Goal: Task Accomplishment & Management: Manage account settings

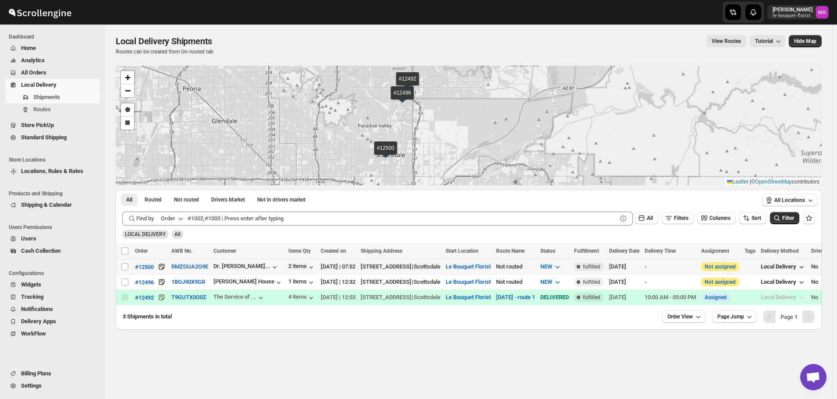
click at [124, 268] on input "Select shipment" at bounding box center [124, 266] width 7 height 7
checkbox input "true"
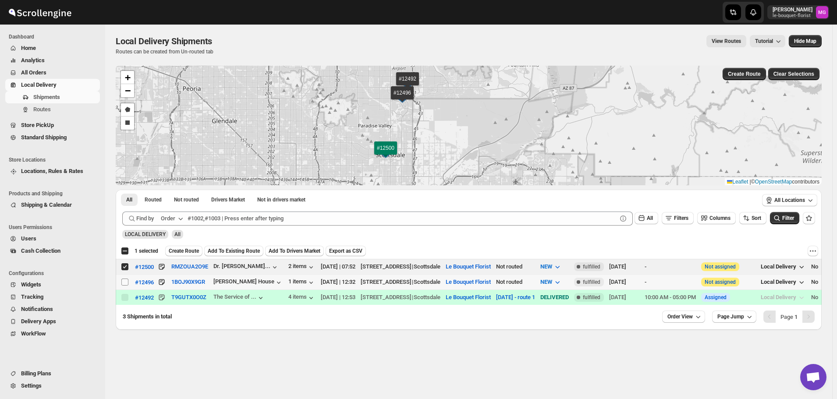
click at [126, 285] on span at bounding box center [125, 282] width 8 height 8
click at [126, 285] on input "Select shipment" at bounding box center [124, 282] width 7 height 7
checkbox input "false"
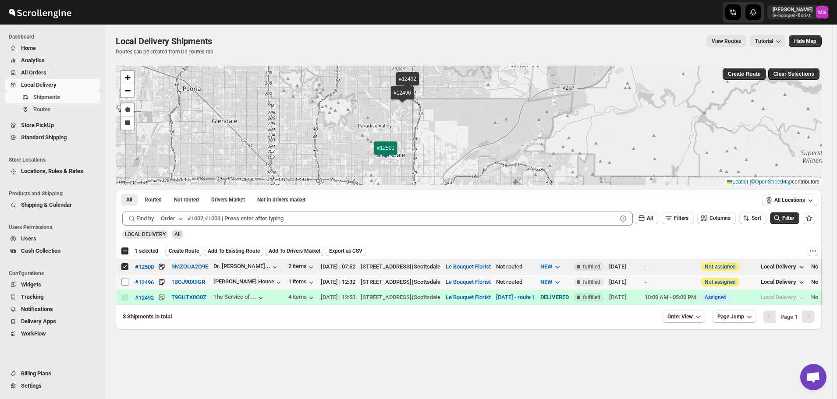
checkbox input "false"
click at [122, 280] on input "Select shipment" at bounding box center [124, 282] width 7 height 7
checkbox input "true"
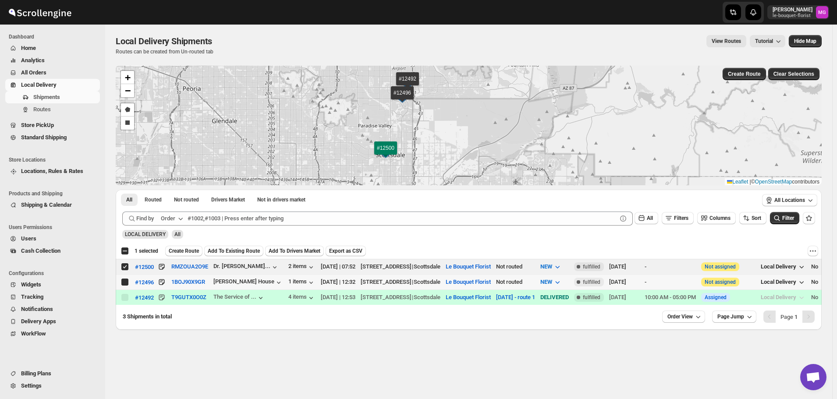
checkbox input "true"
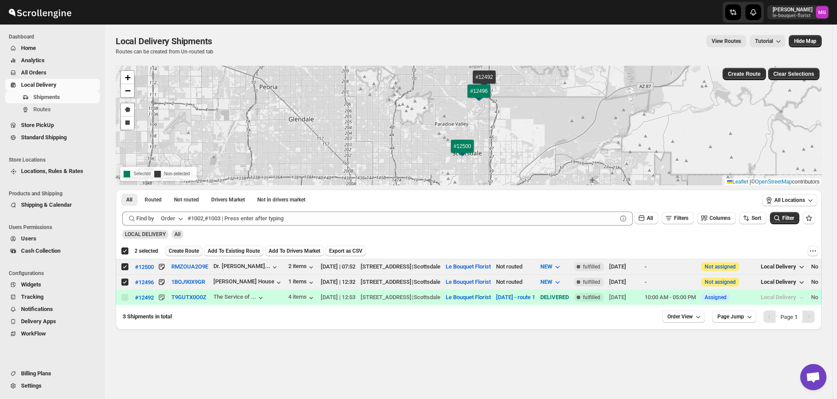
click at [191, 246] on button "Create Route" at bounding box center [183, 251] width 37 height 11
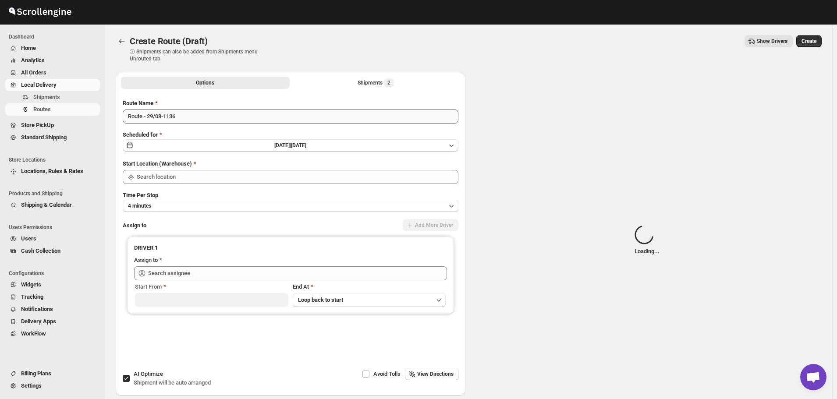
type input "Le Bouquet Florist"
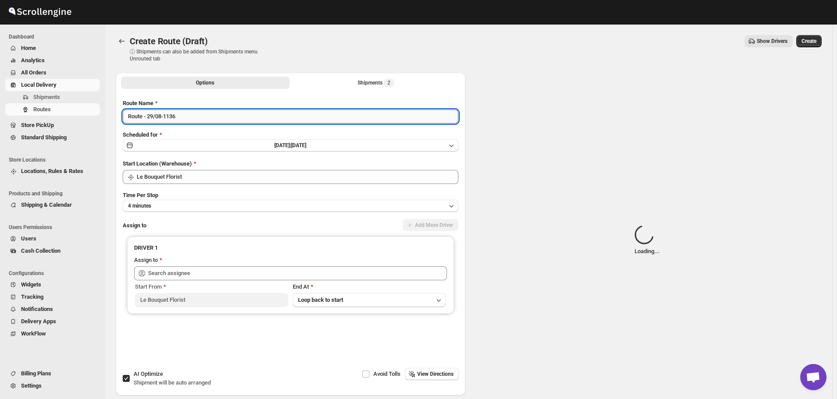
click at [168, 115] on input "Route - 29/08-1136" at bounding box center [291, 117] width 336 height 14
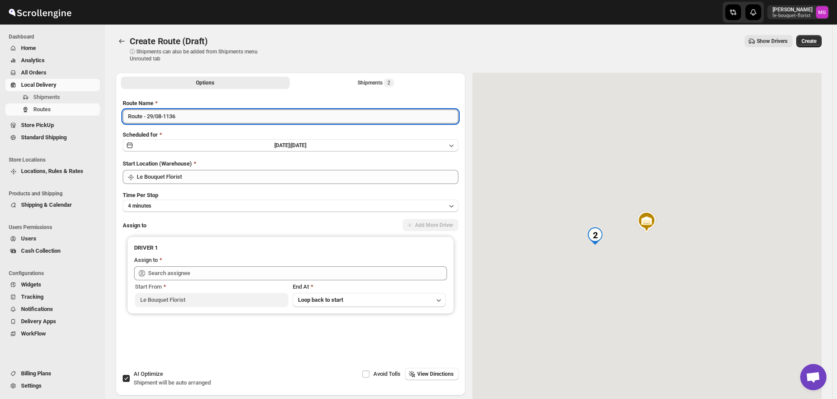
click at [168, 115] on input "Route - 29/08-1136" at bounding box center [291, 117] width 336 height 14
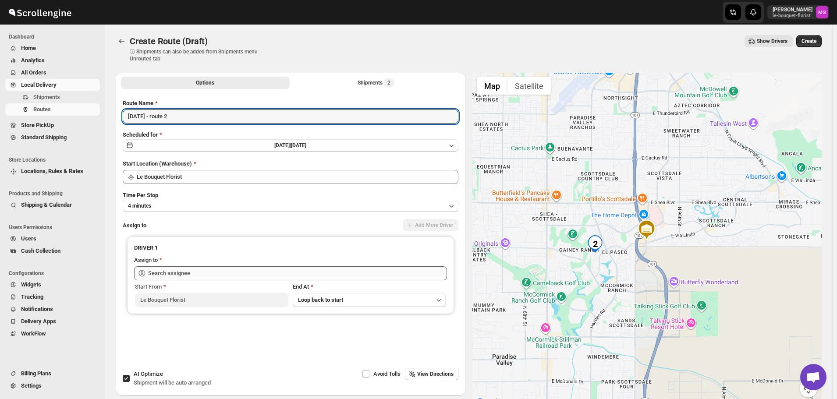
type input "[DATE] - route 2"
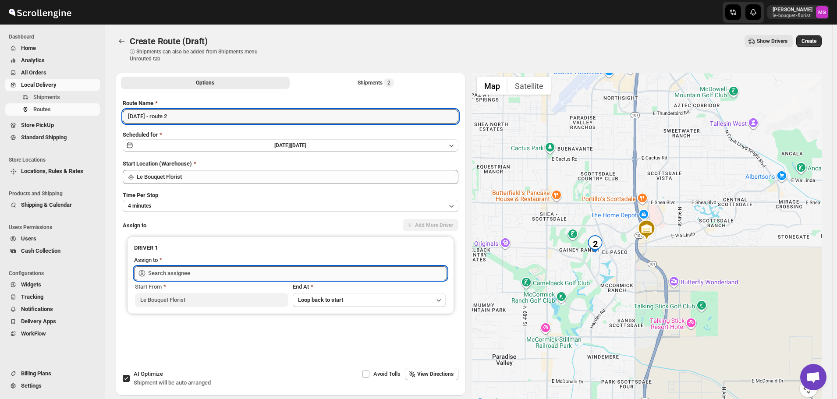
click at [177, 279] on input "text" at bounding box center [297, 273] width 299 height 14
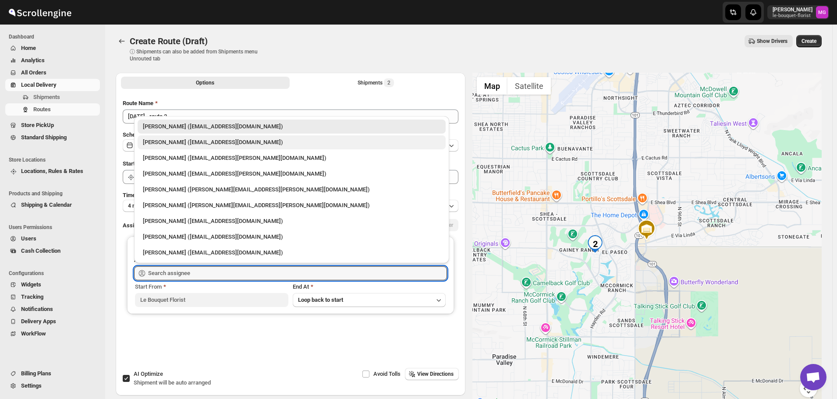
click at [194, 147] on div "Olivia Trott (oetrott@gmail.com)" at bounding box center [292, 142] width 308 height 14
type input "Olivia Trott (oetrott@gmail.com)"
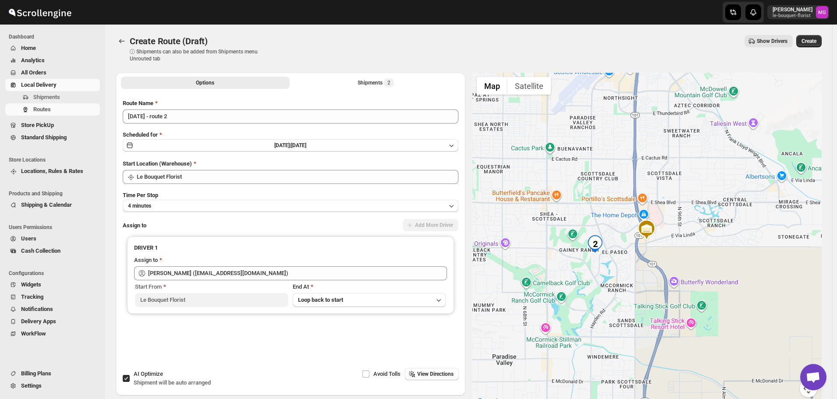
click at [154, 377] on span "AI Optimize" at bounding box center [148, 374] width 29 height 7
click at [130, 378] on input "AI Optimize Shipment will be auto arranged" at bounding box center [126, 378] width 7 height 7
checkbox input "false"
click at [355, 82] on button "Shipments 2" at bounding box center [375, 83] width 169 height 12
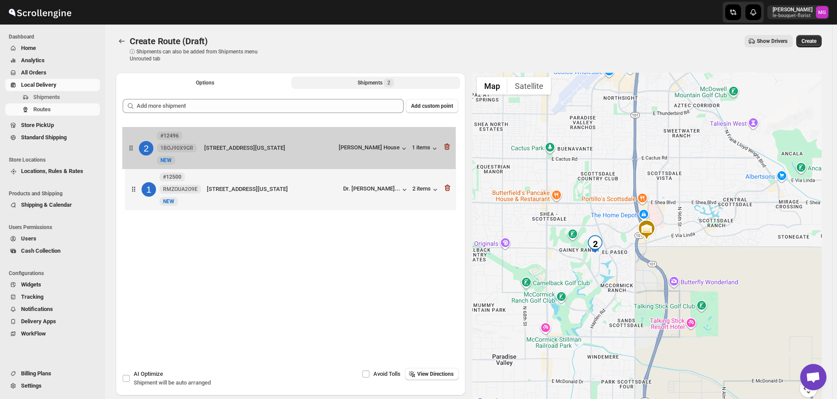
drag, startPoint x: 223, startPoint y: 188, endPoint x: 221, endPoint y: 144, distance: 44.3
click at [221, 144] on div "1 #12500 RMZOUA2O9E New NEW 6850 E Main St, Scottsdale, Arizona, 85251, United …" at bounding box center [291, 168] width 336 height 93
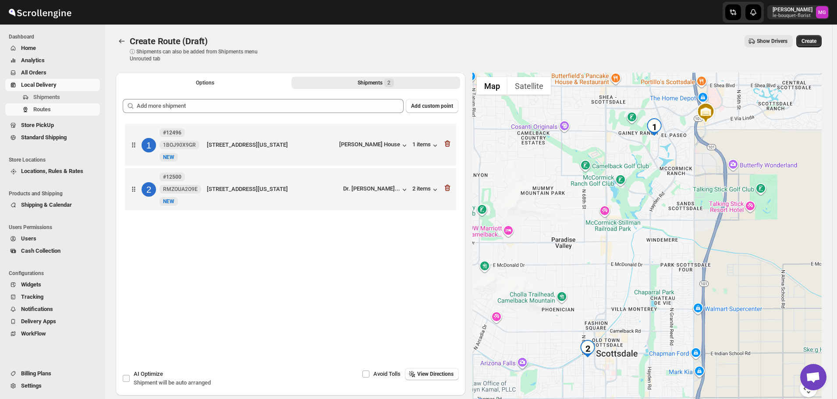
click at [820, 39] on button "Create" at bounding box center [808, 41] width 25 height 12
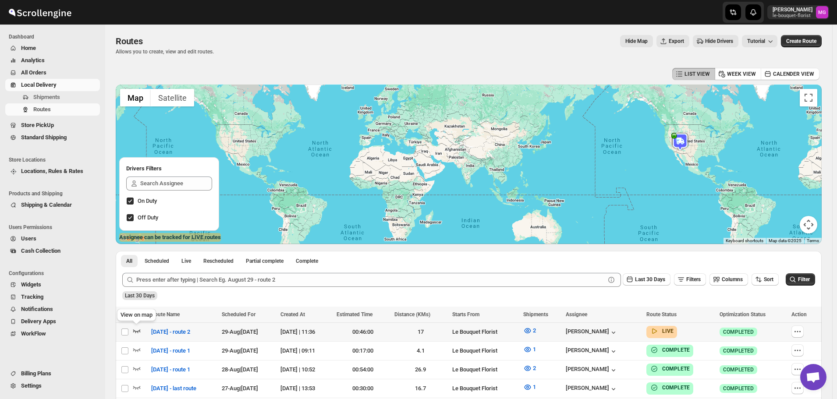
click at [139, 329] on icon "button" at bounding box center [136, 330] width 9 height 9
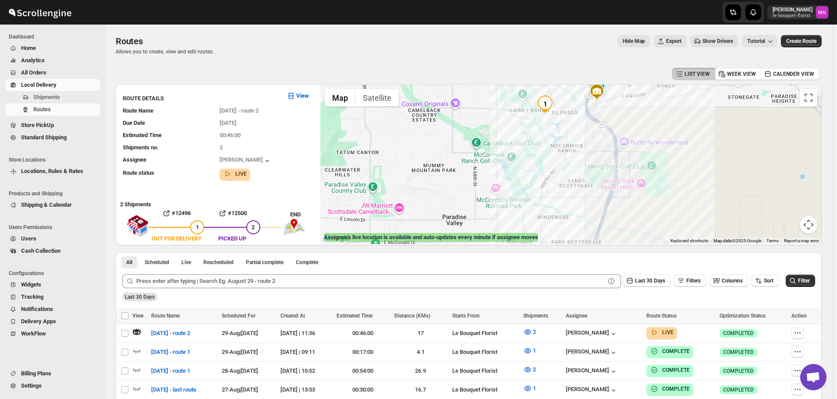
drag, startPoint x: 621, startPoint y: 98, endPoint x: 621, endPoint y: 147, distance: 49.1
click at [621, 147] on div at bounding box center [570, 164] width 501 height 159
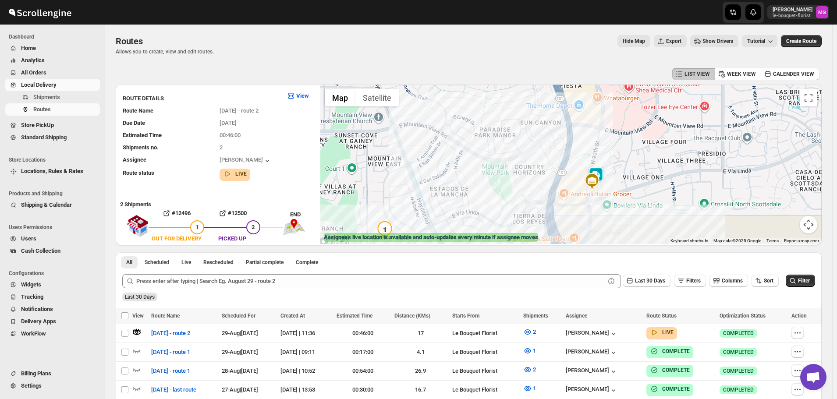
click at [602, 170] on img at bounding box center [596, 176] width 18 height 18
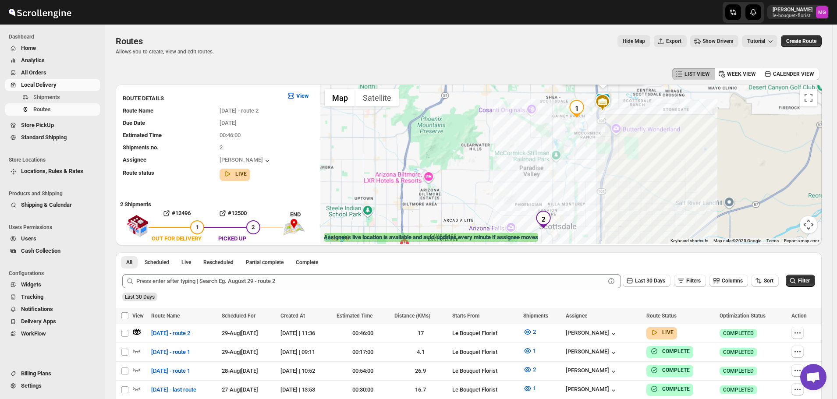
drag, startPoint x: 714, startPoint y: 216, endPoint x: 664, endPoint y: 127, distance: 102.0
click at [664, 127] on div "Assignee : Olivia Trott Updated at : 8/29/2025, 11:42:57 AM Duty mode Enabled B…" at bounding box center [570, 164] width 501 height 159
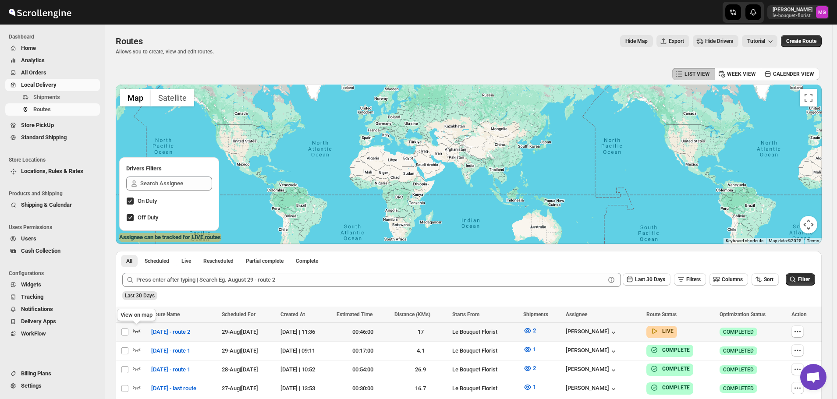
click at [134, 333] on icon "button" at bounding box center [136, 330] width 9 height 9
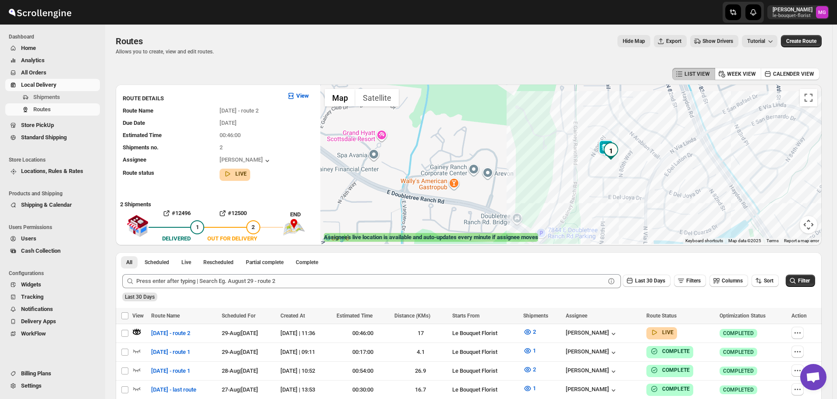
click at [602, 144] on img at bounding box center [606, 149] width 18 height 18
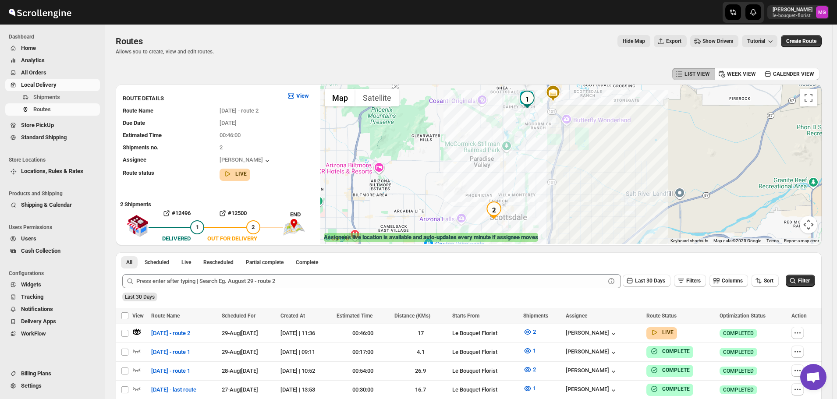
drag, startPoint x: 667, startPoint y: 226, endPoint x: 633, endPoint y: 147, distance: 85.9
click at [633, 147] on div "Assignee : Olivia Trott Updated at : 8/29/2025, 11:50:01 AM Duty mode Enabled B…" at bounding box center [570, 164] width 501 height 159
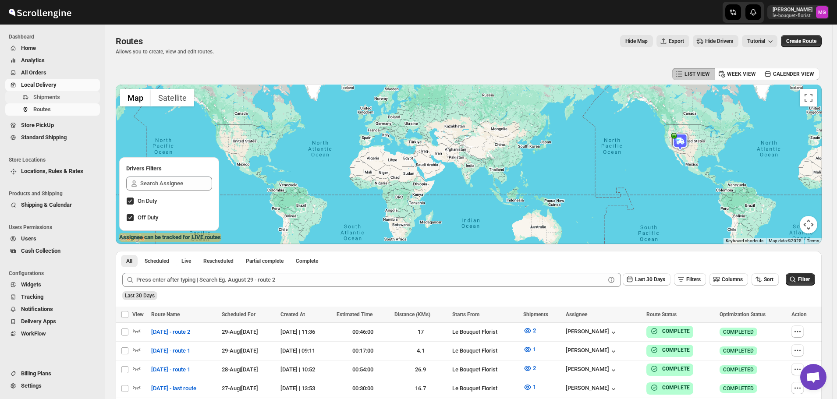
click at [63, 95] on span "Shipments" at bounding box center [65, 97] width 65 height 9
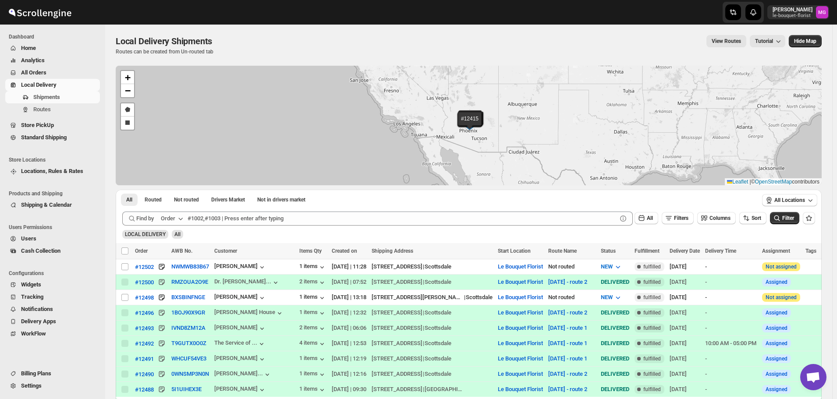
click at [26, 130] on link "Store PickUp" at bounding box center [52, 125] width 95 height 12
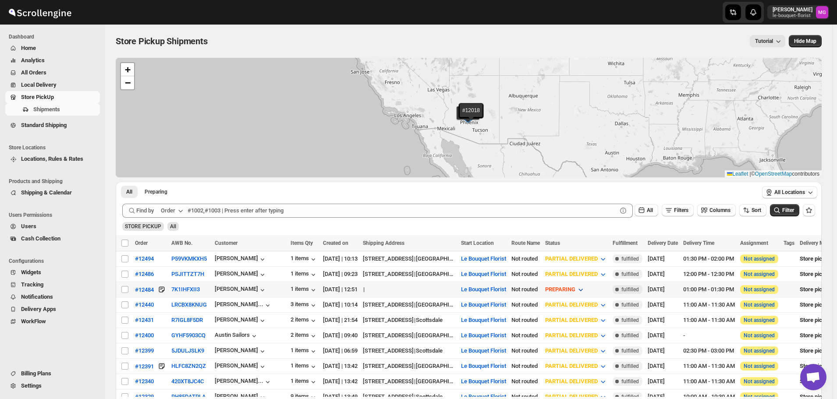
click at [575, 287] on span "PREPARING" at bounding box center [560, 289] width 30 height 7
click at [594, 365] on div "CUSTOMER PICKED UP" at bounding box center [598, 367] width 58 height 9
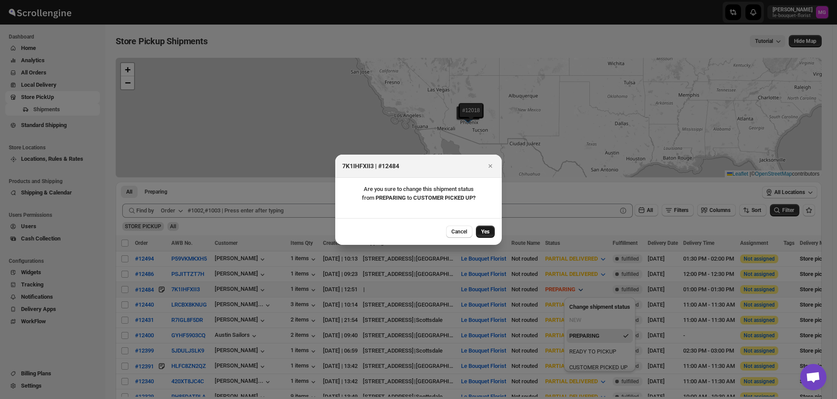
click at [485, 229] on span "Yes" at bounding box center [485, 231] width 8 height 7
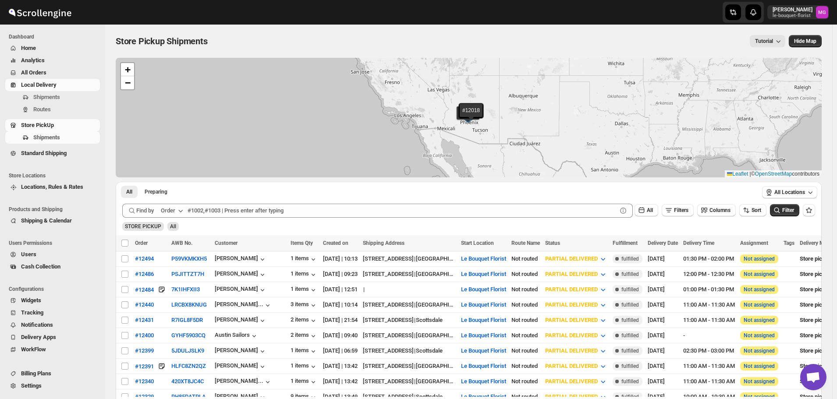
click at [71, 86] on span "Local Delivery" at bounding box center [59, 85] width 77 height 9
